Goal: Answer question/provide support

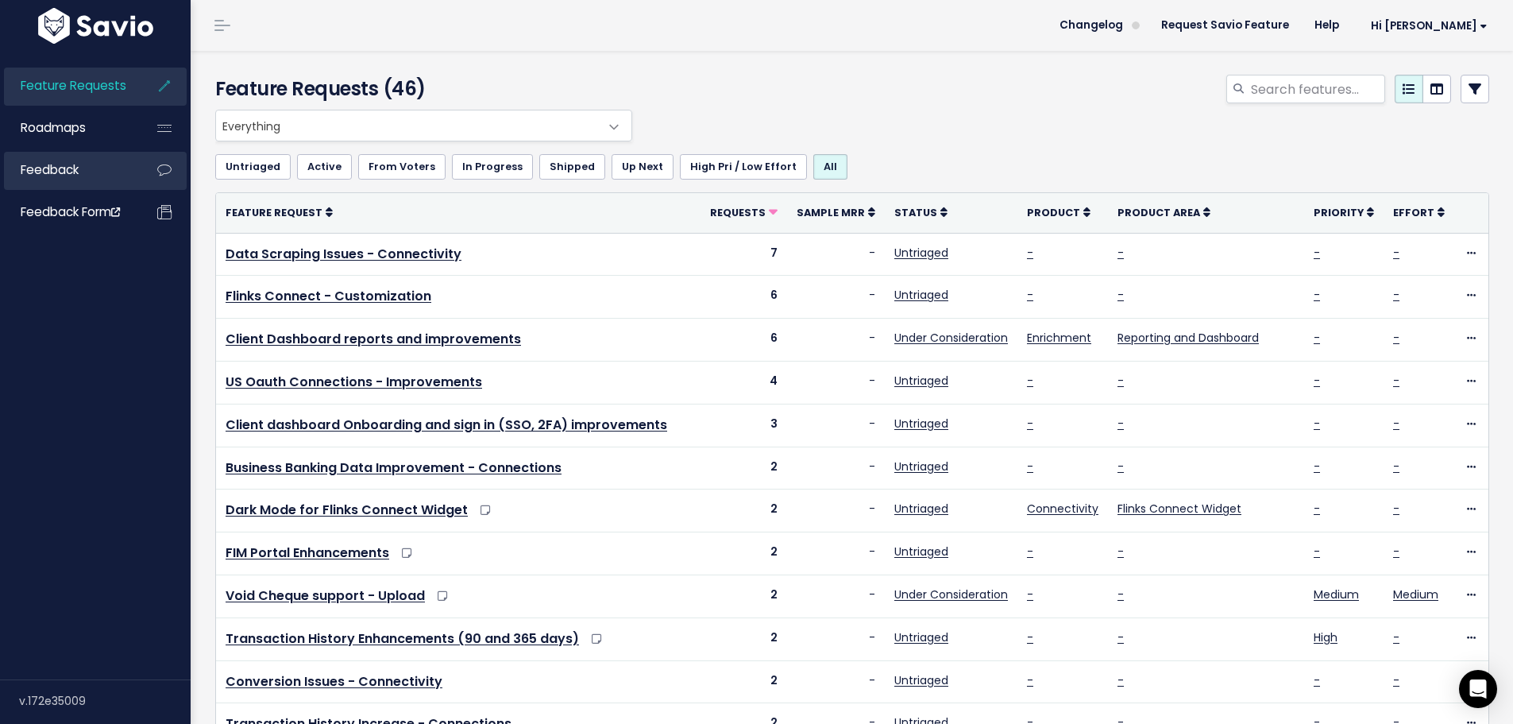
click at [61, 180] on link "Feedback" at bounding box center [68, 170] width 128 height 37
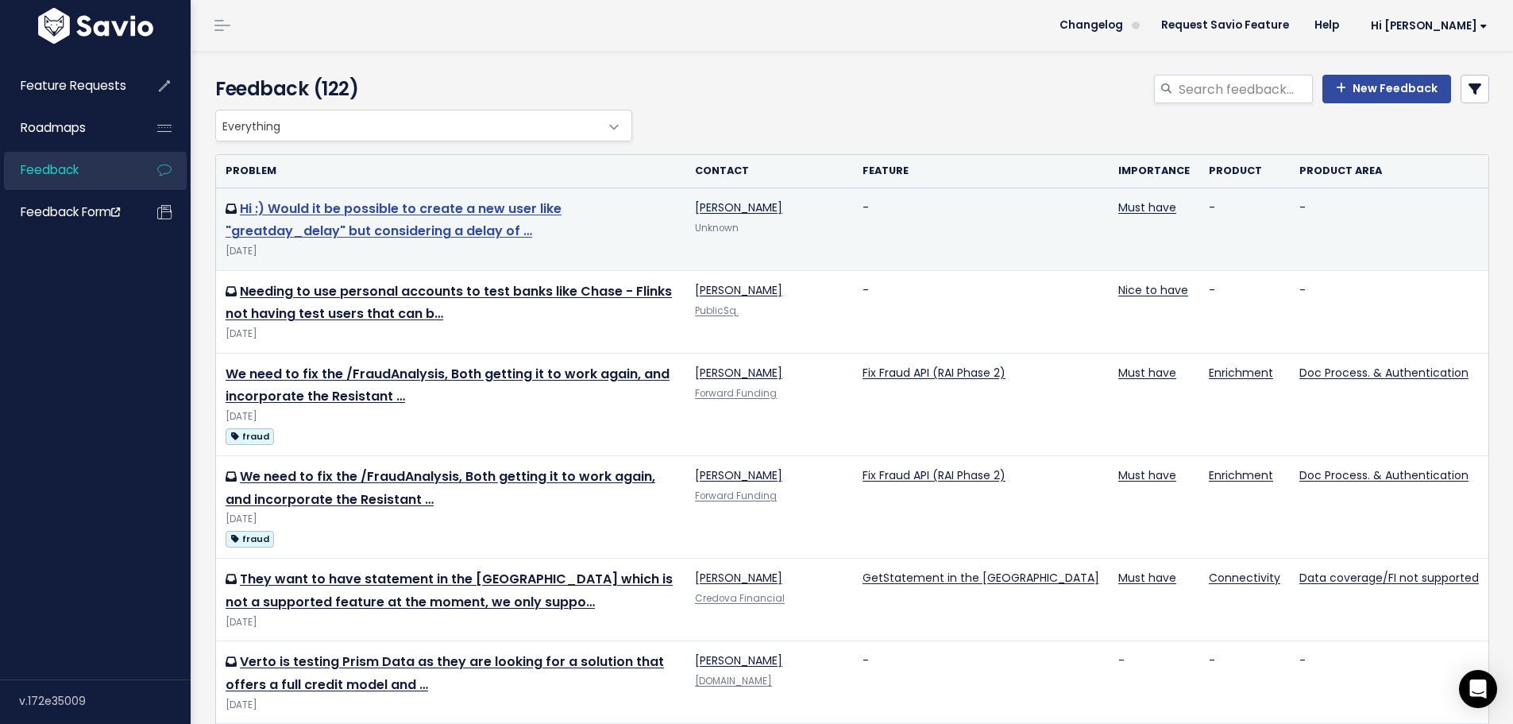
click at [552, 213] on link "Hi :) Would it be possible to create a new user like "greatday_delay" but consi…" at bounding box center [394, 219] width 336 height 41
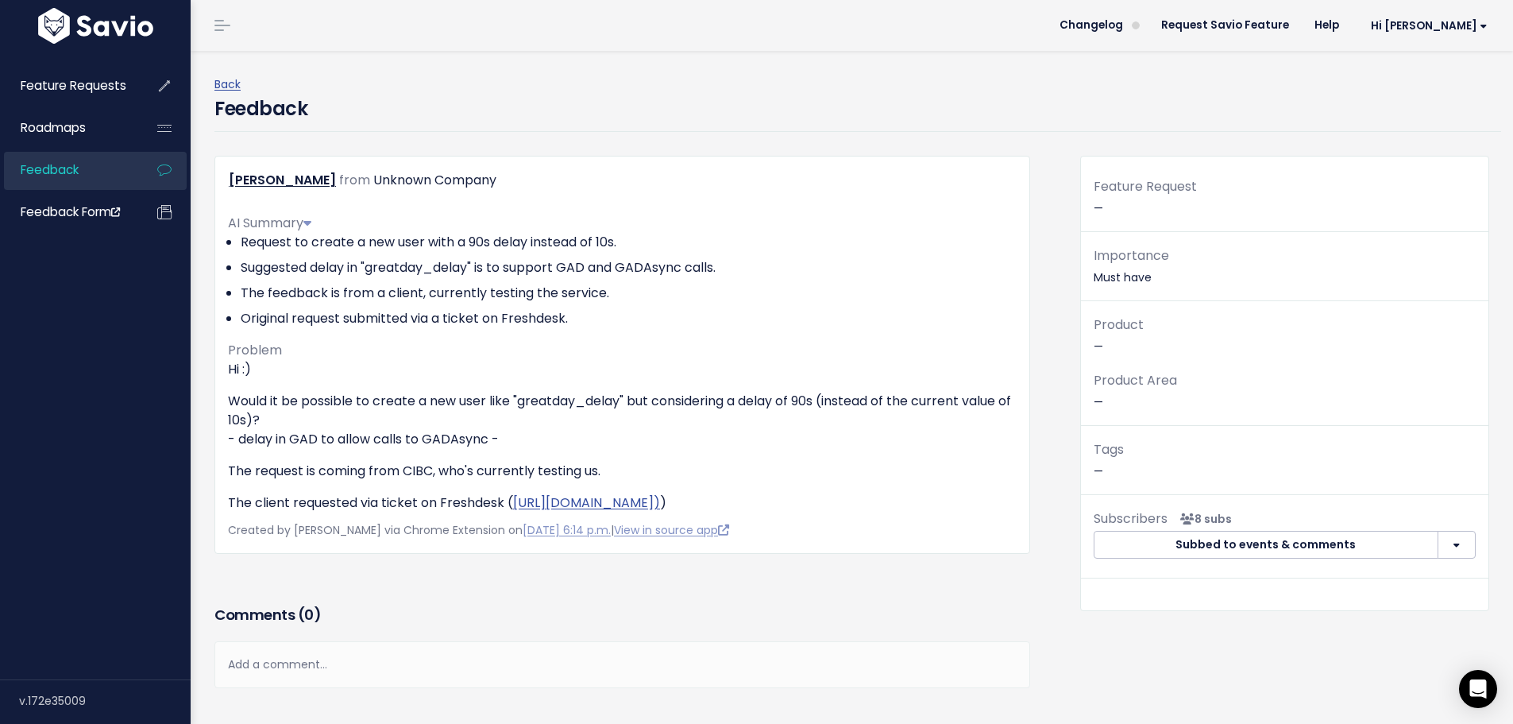
click at [747, 620] on h3 "Comments ( 0 )" at bounding box center [622, 615] width 816 height 22
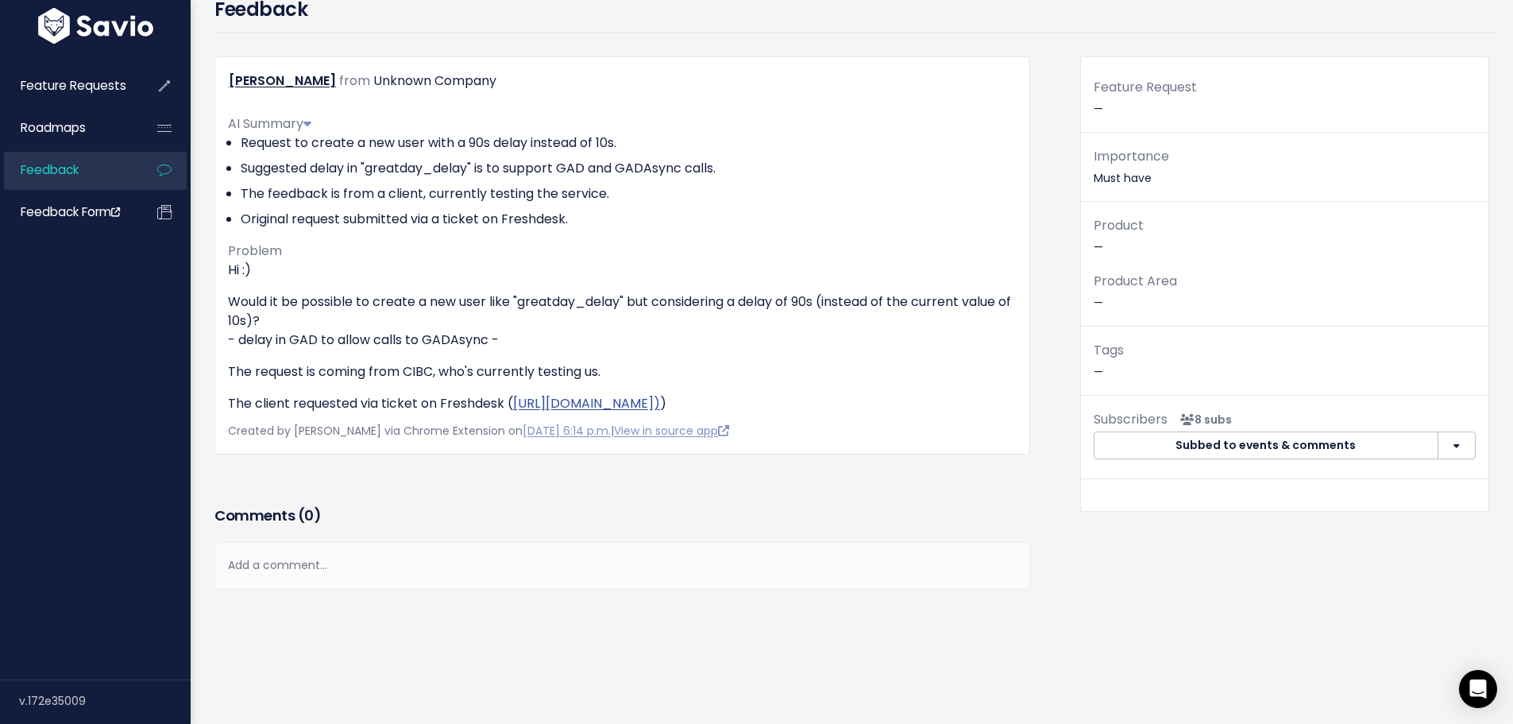
scroll to position [49, 0]
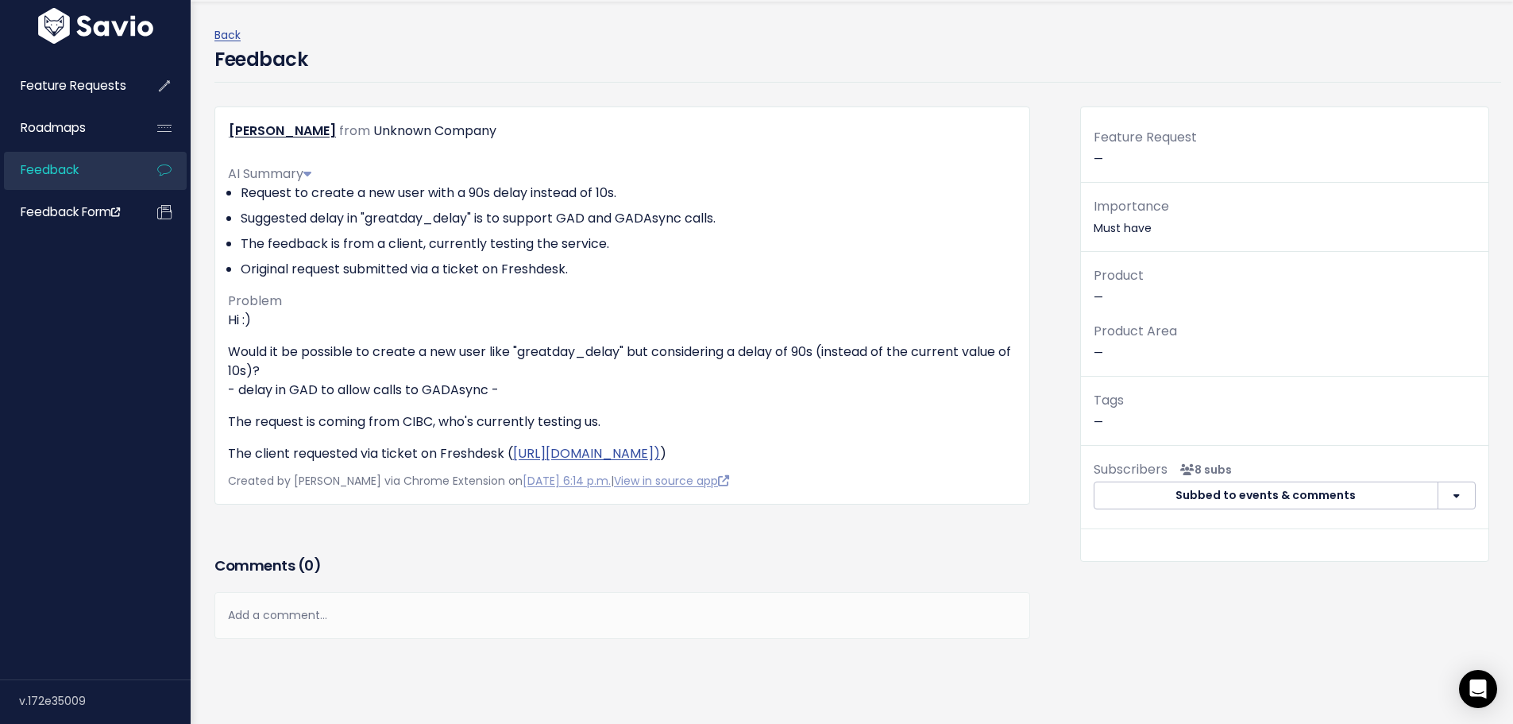
click at [1452, 488] on button "button" at bounding box center [1457, 495] width 38 height 29
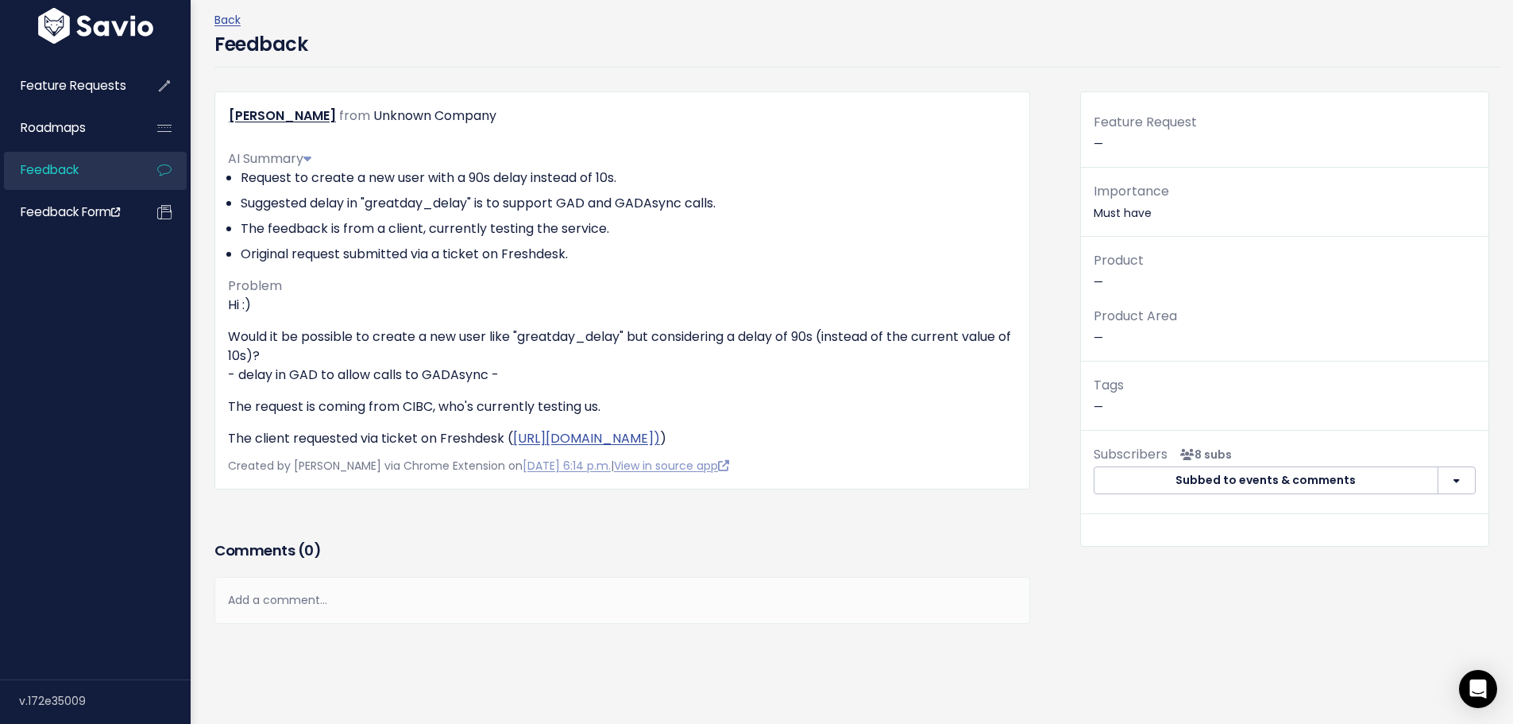
scroll to position [0, 0]
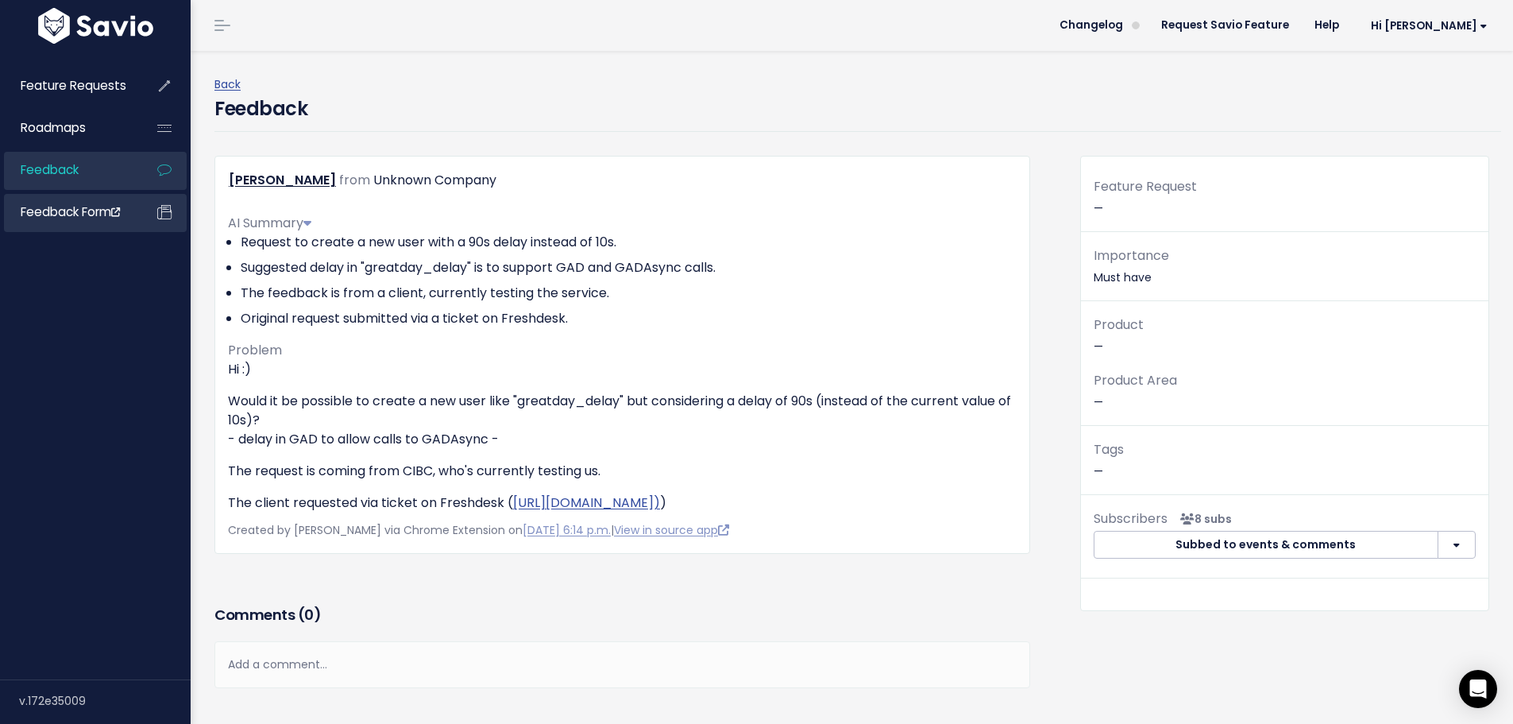
click at [86, 205] on span "Feedback form" at bounding box center [70, 211] width 99 height 17
